Goal: Obtain resource: Download file/media

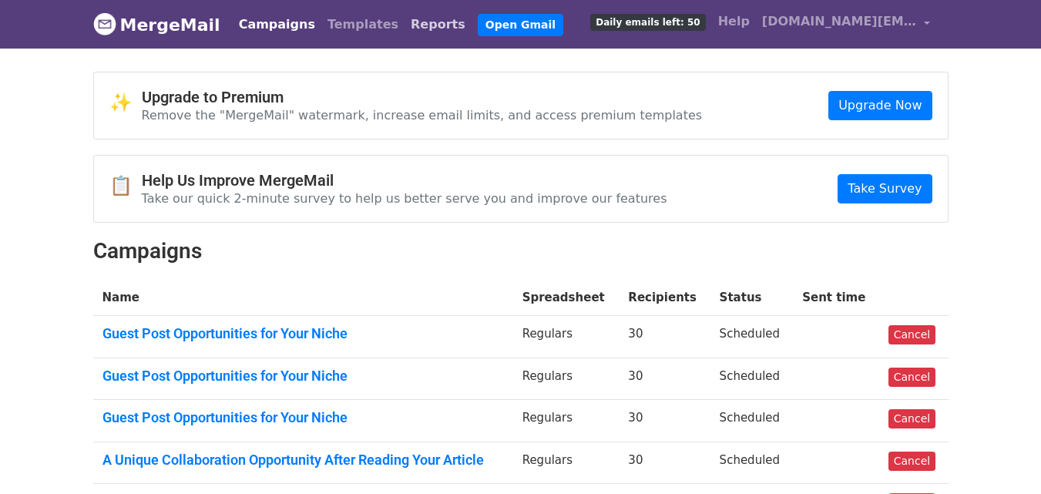
click at [405, 26] on link "Reports" at bounding box center [438, 24] width 67 height 31
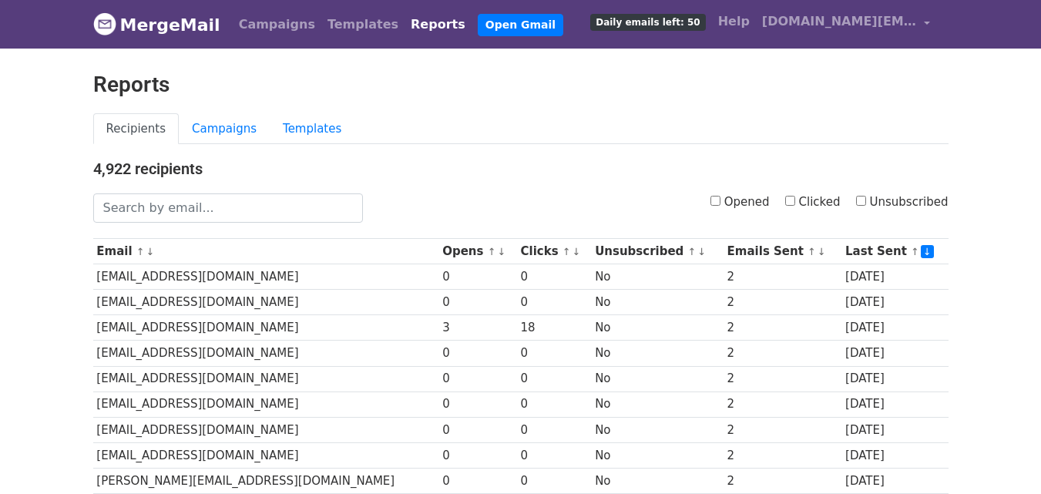
click at [795, 197] on input "Clicked" at bounding box center [790, 201] width 10 height 10
checkbox input "true"
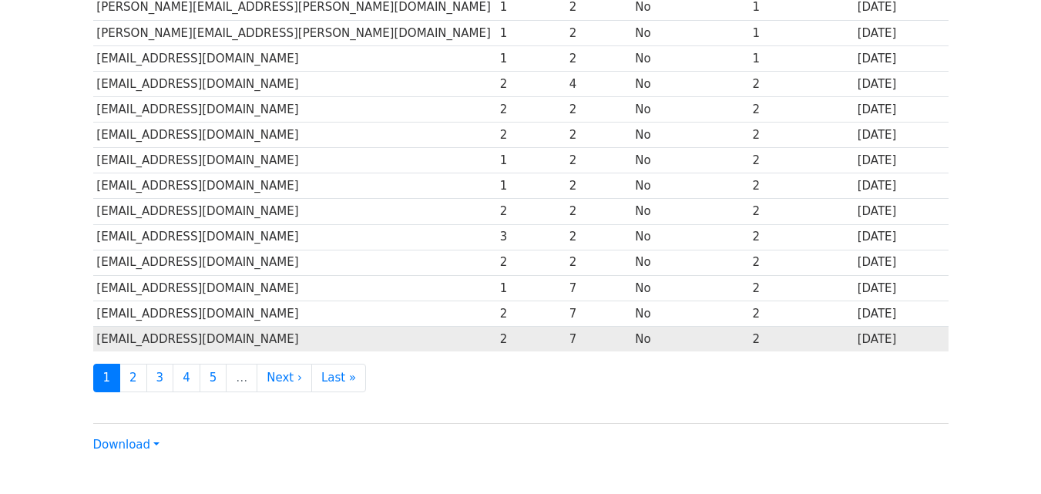
scroll to position [761, 0]
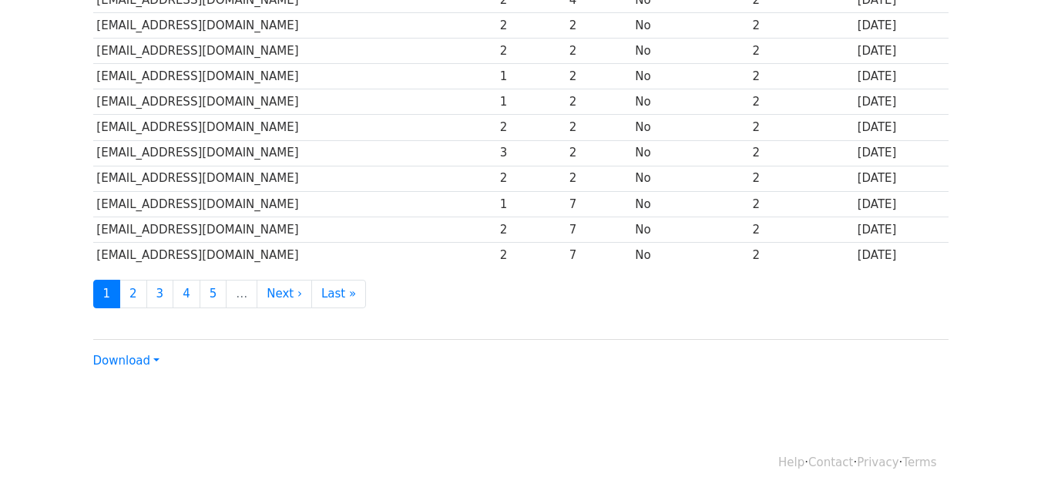
click at [158, 362] on div "Download CSV Excel" at bounding box center [520, 354] width 855 height 31
click at [139, 362] on link "Download" at bounding box center [126, 361] width 66 height 14
click at [133, 388] on link "CSV" at bounding box center [155, 390] width 122 height 25
